Goal: Task Accomplishment & Management: Complete application form

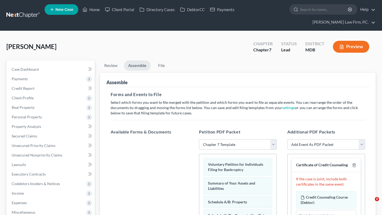
select select "1"
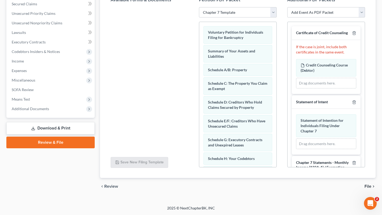
scroll to position [179, 0]
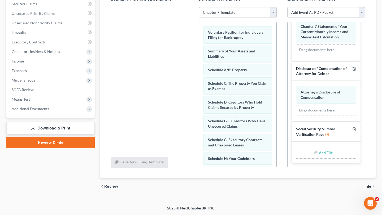
click at [54, 135] on link "Download & Print" at bounding box center [50, 128] width 88 height 12
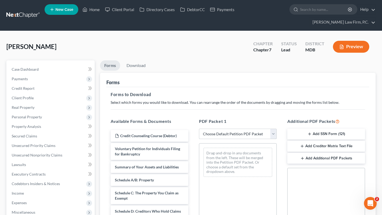
click at [233, 139] on select "Choose Default Petition PDF Packet Complete Bankruptcy Petition (all forms and …" at bounding box center [238, 134] width 78 height 11
click at [232, 139] on select "Choose Default Petition PDF Packet Complete Bankruptcy Petition (all forms and …" at bounding box center [238, 134] width 78 height 11
select select "0"
click at [200, 139] on select "Choose Default Petition PDF Packet Complete Bankruptcy Petition (all forms and …" at bounding box center [238, 134] width 78 height 11
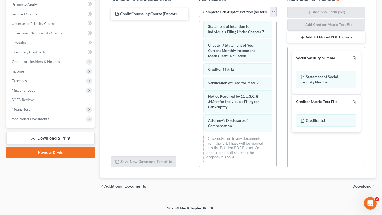
scroll to position [177, 0]
click at [352, 184] on span "Download" at bounding box center [361, 186] width 19 height 4
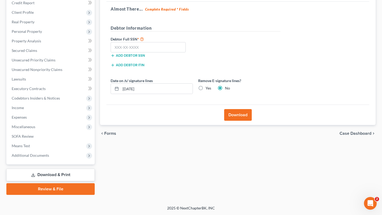
scroll to position [70, 0]
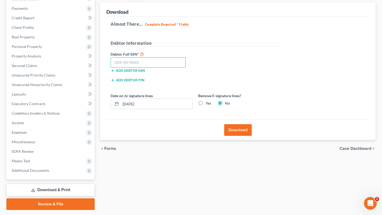
click at [136, 68] on input "text" at bounding box center [147, 62] width 75 height 11
type input "212-92-9495"
click at [211, 106] on label "Yes" at bounding box center [208, 103] width 6 height 5
click at [211, 104] on input "Yes" at bounding box center [208, 102] width 3 height 3
radio input "true"
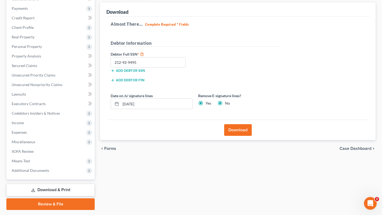
radio input "false"
drag, startPoint x: 183, startPoint y: 142, endPoint x: 101, endPoint y: 133, distance: 82.4
click at [101, 133] on div "Download Almost There... Complete Required * Fields Debtor Information Debtor F…" at bounding box center [237, 71] width 275 height 138
click at [238, 140] on div "Download" at bounding box center [237, 130] width 263 height 20
click at [235, 136] on button "Download" at bounding box center [238, 130] width 28 height 12
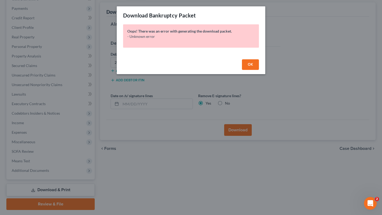
click at [253, 67] on span "OK" at bounding box center [249, 64] width 5 height 5
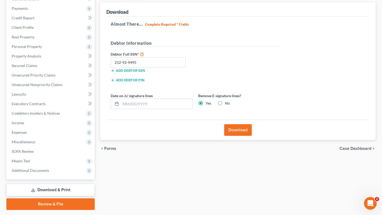
click at [238, 136] on button "Download" at bounding box center [238, 130] width 28 height 12
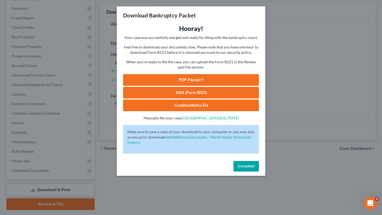
click at [196, 86] on link "PDF Packet 1" at bounding box center [191, 80] width 136 height 12
click at [195, 99] on link "SSN (Form B121)" at bounding box center [191, 93] width 136 height 12
click at [254, 169] on span "Complete!" at bounding box center [245, 166] width 17 height 5
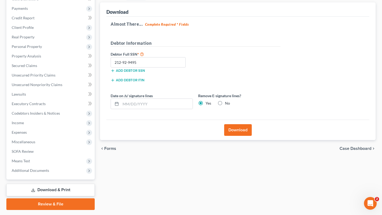
scroll to position [0, 0]
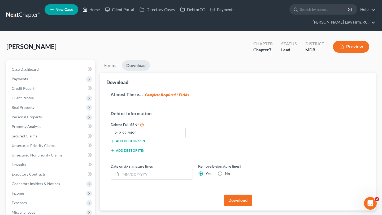
click at [102, 8] on link "Home" at bounding box center [91, 10] width 23 height 10
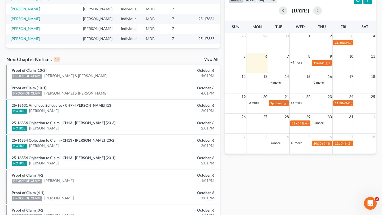
scroll to position [127, 0]
click at [38, 90] on link "Proof of Claim [10-1]" at bounding box center [29, 87] width 35 height 5
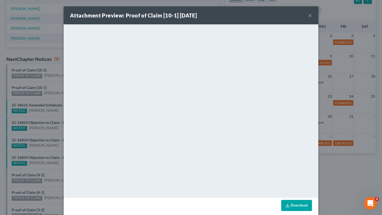
scroll to position [18, 0]
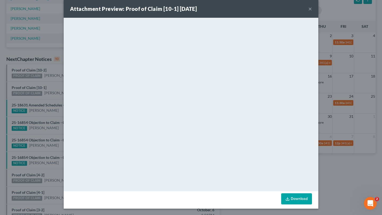
click at [312, 6] on button "×" at bounding box center [310, 9] width 4 height 6
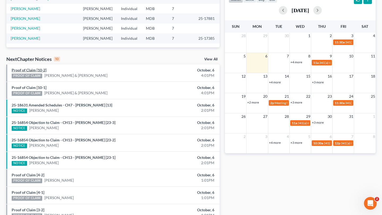
click at [28, 72] on link "Proof of Claim [10-2]" at bounding box center [29, 70] width 35 height 5
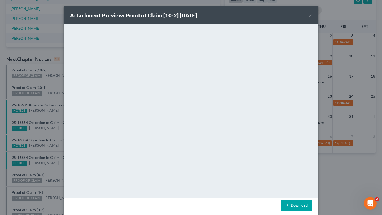
click at [312, 18] on button "×" at bounding box center [310, 15] width 4 height 6
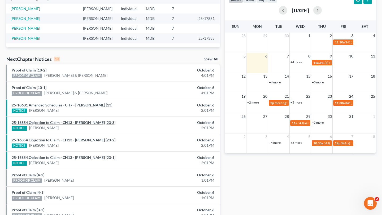
click at [51, 125] on link "25-16854 Objection to Claim - CH13 - [PERSON_NAME] [23-3]" at bounding box center [64, 122] width 104 height 5
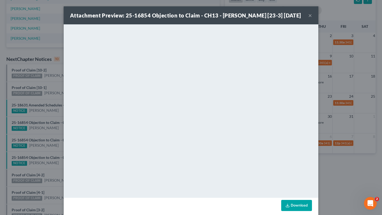
click at [301, 19] on div "Attachment Preview: 25-16854 Objection to Claim - CH13 - [PERSON_NAME] [23-3] […" at bounding box center [185, 15] width 231 height 7
click at [312, 19] on button "×" at bounding box center [310, 15] width 4 height 6
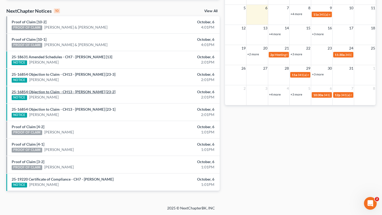
scroll to position [199, 0]
click at [87, 112] on link "25-16854 Objection to Claim - CH13 - [PERSON_NAME] [23-1]" at bounding box center [64, 109] width 104 height 5
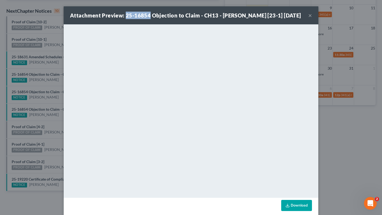
drag, startPoint x: 139, startPoint y: 19, endPoint x: 110, endPoint y: 18, distance: 29.4
click at [110, 18] on strong "Attachment Preview: 25-16854 Objection to Claim - CH13 - [PERSON_NAME] [23-1] […" at bounding box center [185, 15] width 231 height 6
copy strong "25-16854"
drag, startPoint x: 110, startPoint y: 18, endPoint x: 167, endPoint y: 6, distance: 58.4
click at [0, 0] on div "Attachment Preview: 25-16854 Objection to Claim - CH13 - [PERSON_NAME] [23-1] […" at bounding box center [191, 107] width 382 height 215
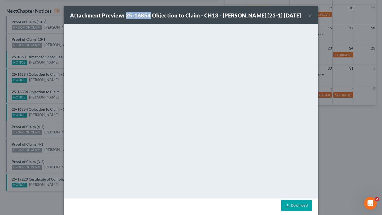
click at [312, 19] on button "×" at bounding box center [310, 15] width 4 height 6
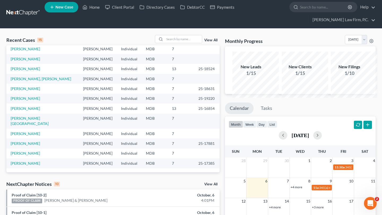
scroll to position [0, 0]
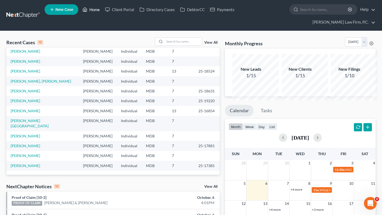
click at [102, 10] on link "Home" at bounding box center [91, 10] width 23 height 10
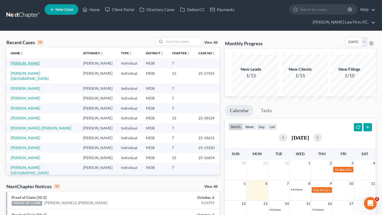
click at [24, 65] on link "[PERSON_NAME]" at bounding box center [25, 63] width 29 height 5
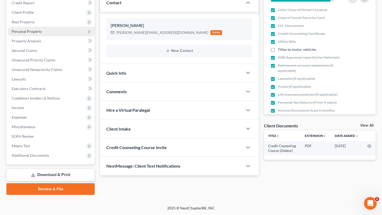
scroll to position [156, 0]
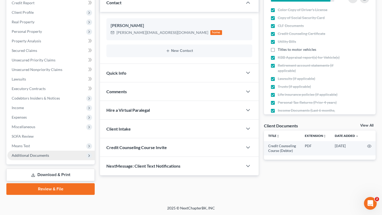
click at [45, 153] on span "Additional Documents" at bounding box center [30, 155] width 37 height 5
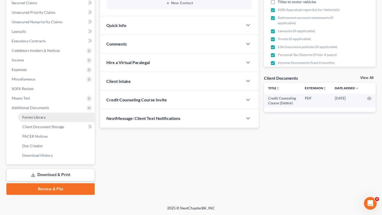
click at [46, 119] on span "Forms Library" at bounding box center [33, 117] width 23 height 5
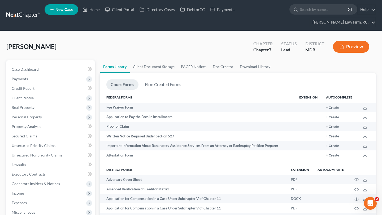
scroll to position [316, 0]
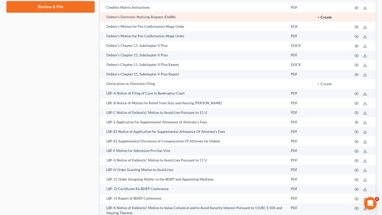
click at [317, 19] on button "+ Create" at bounding box center [324, 18] width 14 height 4
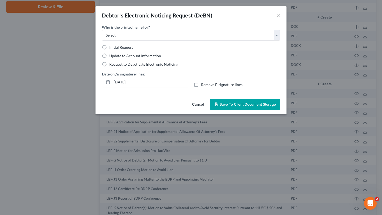
click at [109, 50] on span "Initial Request" at bounding box center [121, 47] width 24 height 5
click at [111, 48] on input "Initial Request" at bounding box center [112, 46] width 3 height 3
radio input "true"
click at [111, 41] on select "Select Debtor Attorney" at bounding box center [191, 35] width 178 height 11
select select "0"
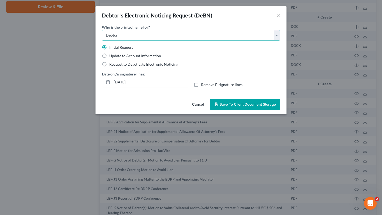
click at [102, 37] on select "Select Debtor Attorney" at bounding box center [191, 35] width 178 height 11
click at [238, 107] on span "Save to Client Document Storage" at bounding box center [247, 104] width 56 height 5
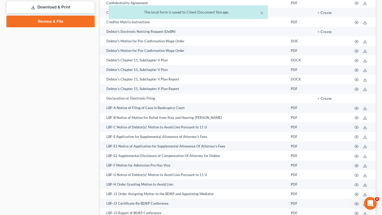
scroll to position [295, 0]
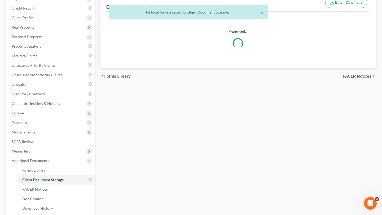
select select "14"
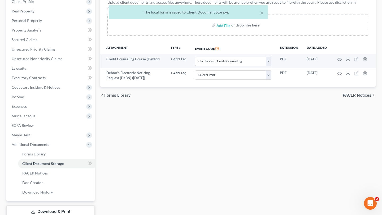
scroll to position [97, 0]
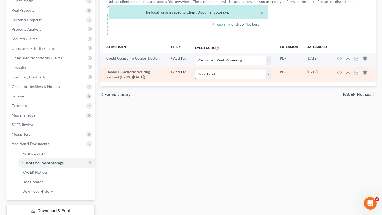
click at [216, 79] on select "Select Event Affidavit Affidavit of Adequate Protection and Lease Payments Affi…" at bounding box center [233, 74] width 76 height 9
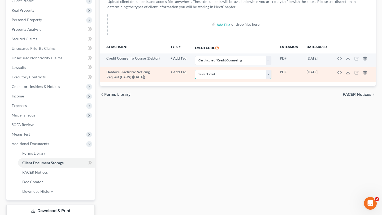
select select "32"
click at [195, 79] on select "Select Event Affidavit Affidavit of Adequate Protection and Lease Payments Affi…" at bounding box center [233, 74] width 76 height 9
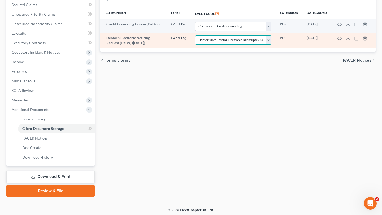
scroll to position [216, 0]
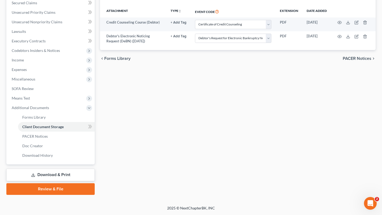
click at [54, 183] on link "Review & File" at bounding box center [50, 189] width 88 height 12
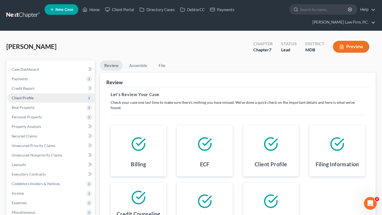
click at [45, 103] on span "Client Profile" at bounding box center [50, 98] width 87 height 10
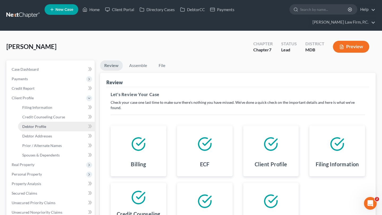
click at [46, 129] on span "Debtor Profile" at bounding box center [34, 126] width 24 height 5
select select "0"
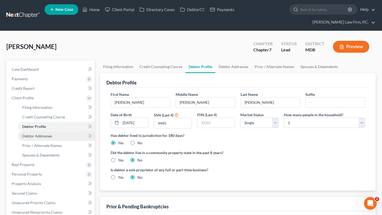
click at [63, 141] on link "Debtor Addresses" at bounding box center [56, 136] width 77 height 10
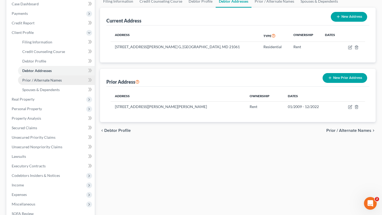
scroll to position [66, 0]
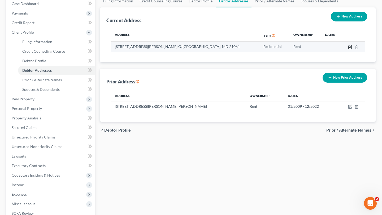
click at [348, 49] on icon "button" at bounding box center [350, 47] width 4 height 4
select select "21"
select select "1"
select select "0"
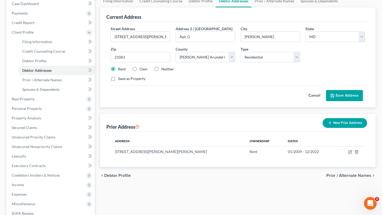
click at [302, 101] on button "Cancel" at bounding box center [313, 95] width 23 height 11
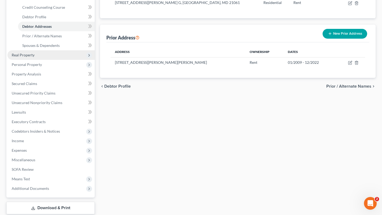
scroll to position [228, 0]
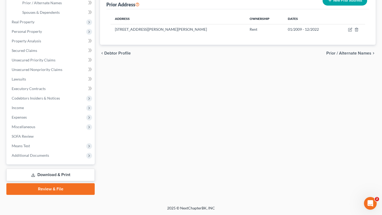
click at [53, 183] on link "Review & File" at bounding box center [50, 189] width 88 height 12
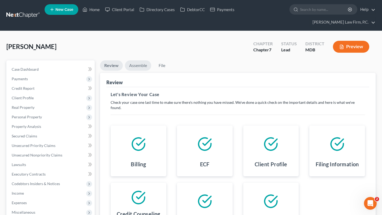
click at [151, 71] on link "Assemble" at bounding box center [138, 65] width 26 height 10
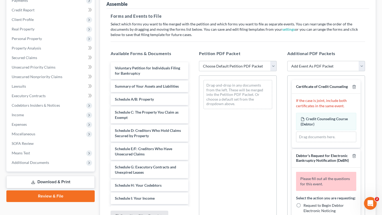
scroll to position [102, 0]
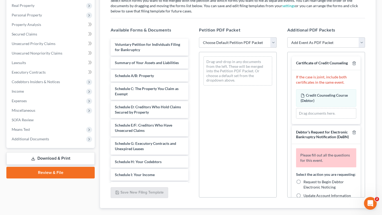
click at [242, 48] on select "Choose Default Petition PDF Packet Emergency Filing (Voluntary Petition and Cre…" at bounding box center [238, 42] width 78 height 11
select select "1"
click at [200, 48] on select "Choose Default Petition PDF Packet Emergency Filing (Voluntary Petition and Cre…" at bounding box center [238, 42] width 78 height 11
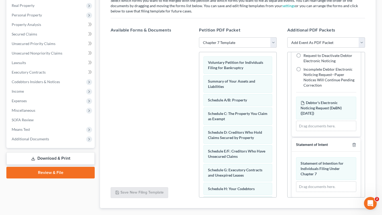
click at [306, 36] on span "Request to Begin Debtor Electronic Noticing" at bounding box center [323, 31] width 40 height 10
click at [306, 29] on input "Request to Begin Debtor Electronic Noticing" at bounding box center [306, 26] width 3 height 3
radio input "true"
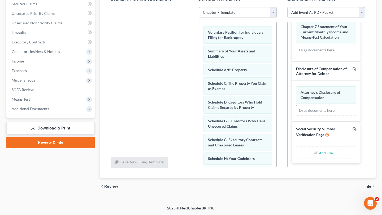
scroll to position [156, 0]
click at [319, 157] on input "file" at bounding box center [324, 153] width 13 height 10
type input "C:\fakepath\Social Security Numbers.pdf"
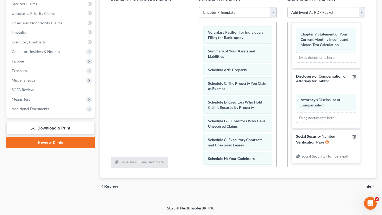
scroll to position [534, 0]
click at [366, 184] on span "File" at bounding box center [367, 186] width 7 height 4
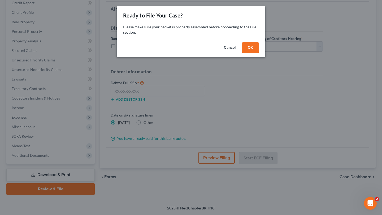
scroll to position [156, 0]
click at [259, 53] on button "OK" at bounding box center [250, 47] width 17 height 11
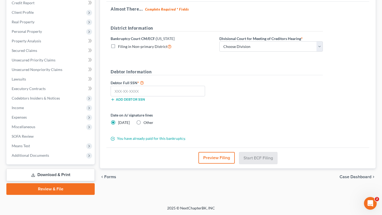
scroll to position [120, 0]
click at [273, 41] on select "Choose Division Baltimore Greenbelt" at bounding box center [270, 46] width 103 height 11
select select "0"
click at [240, 41] on select "Choose Division Baltimore Greenbelt" at bounding box center [270, 46] width 103 height 11
click at [135, 94] on input "text" at bounding box center [157, 91] width 94 height 11
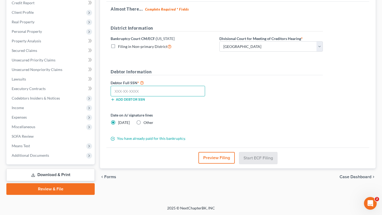
paste input "212-92-9495"
type input "212-92-9495"
click at [220, 164] on button "Preview Filing" at bounding box center [216, 158] width 36 height 12
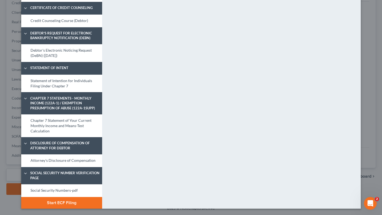
scroll to position [443, 0]
click at [56, 184] on link "Social Security Numbers-pdf" at bounding box center [61, 190] width 81 height 13
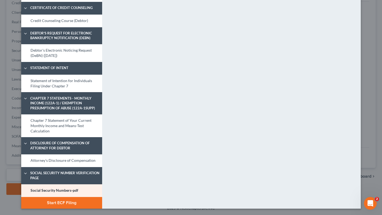
click at [54, 201] on button "Start ECF Filing" at bounding box center [61, 203] width 81 height 12
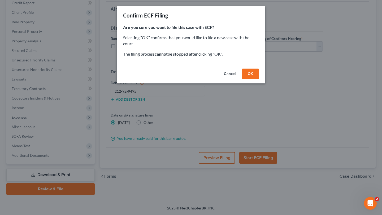
click at [259, 79] on button "OK" at bounding box center [250, 74] width 17 height 11
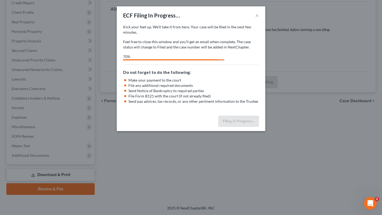
select select "0"
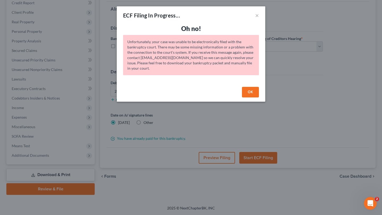
click at [259, 98] on button "OK" at bounding box center [250, 92] width 17 height 11
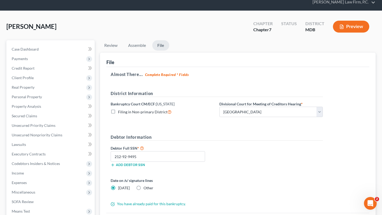
scroll to position [7, 0]
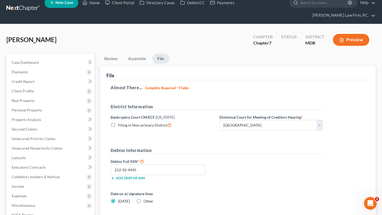
click at [257, 114] on div "Almost There... Complete Required * Fields District Information Bankruptcy Cour…" at bounding box center [237, 153] width 263 height 146
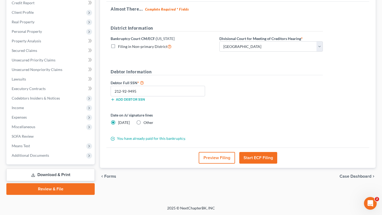
scroll to position [156, 0]
click at [257, 152] on button "Start ECF Filing" at bounding box center [258, 158] width 38 height 12
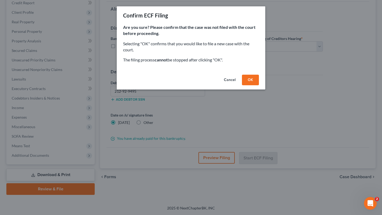
click at [259, 85] on button "OK" at bounding box center [250, 80] width 17 height 11
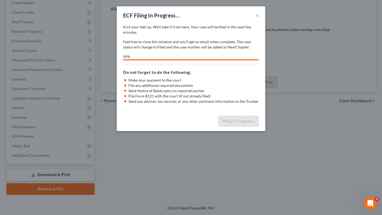
select select "0"
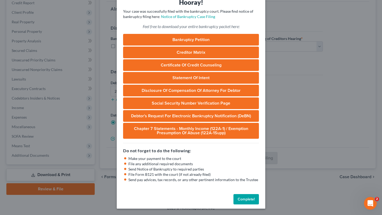
scroll to position [87, 0]
click at [259, 194] on button "Complete!" at bounding box center [245, 199] width 25 height 11
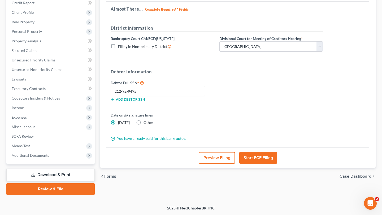
scroll to position [0, 0]
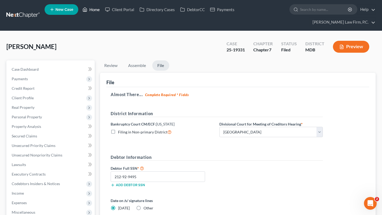
click at [102, 10] on link "Home" at bounding box center [91, 10] width 23 height 10
